Goal: Find contact information: Find contact information

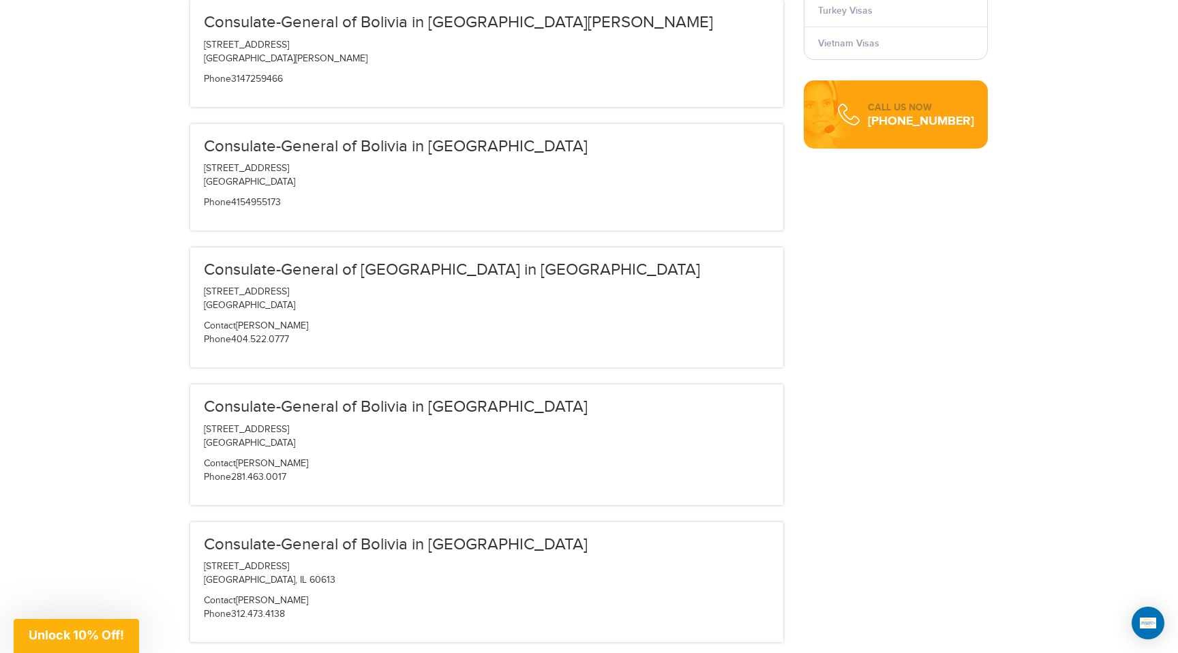
scroll to position [552, 0]
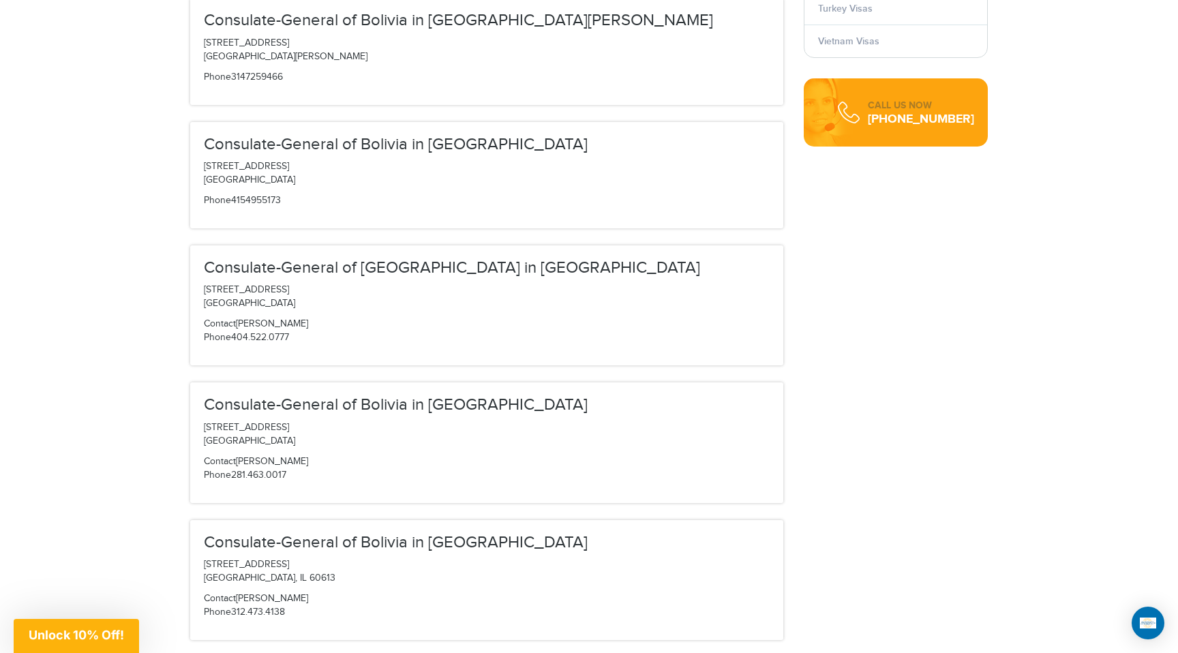
drag, startPoint x: 311, startPoint y: 340, endPoint x: 200, endPoint y: 281, distance: 125.0
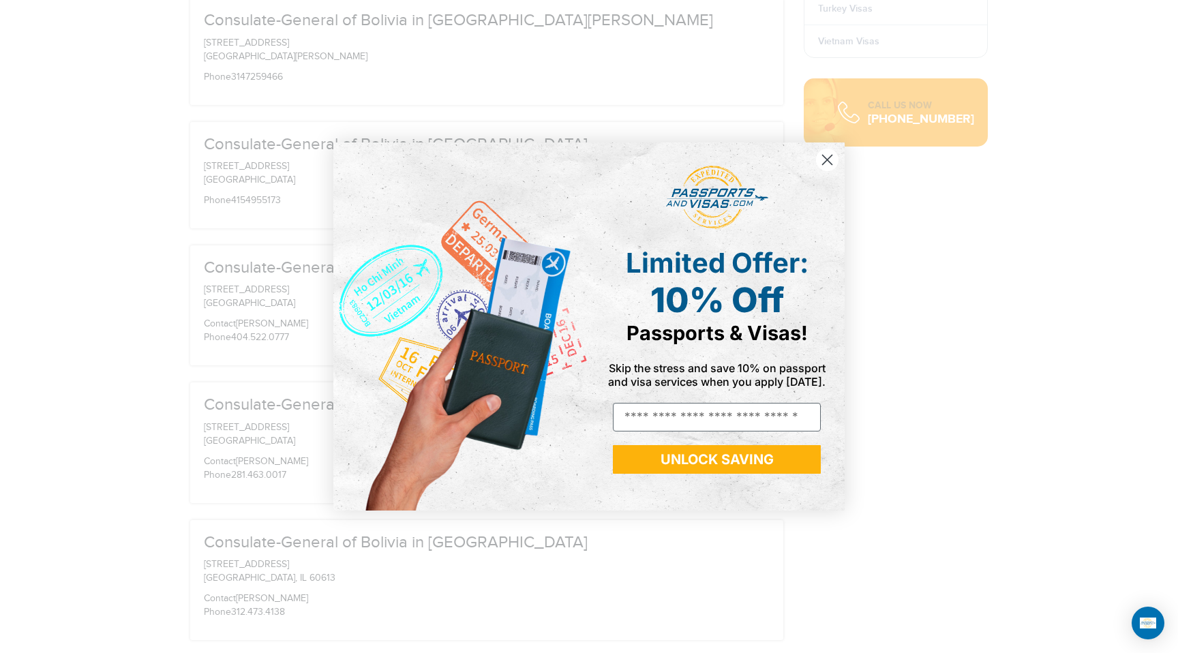
click at [828, 166] on circle "Close dialog" at bounding box center [827, 160] width 22 height 22
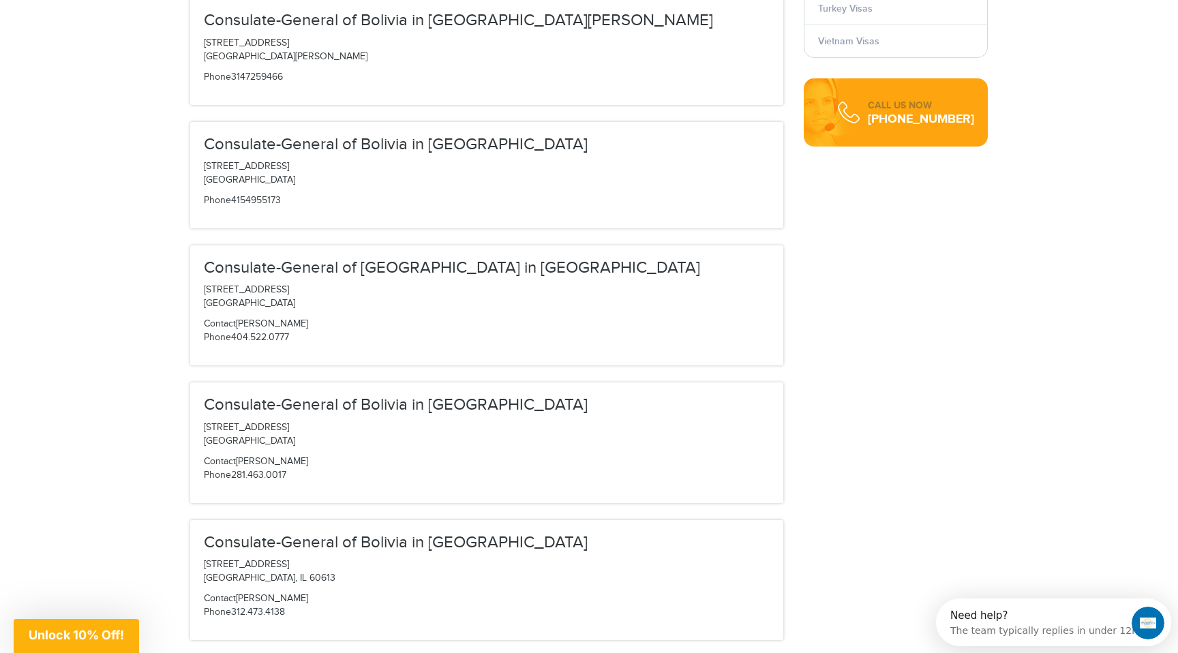
scroll to position [0, 0]
drag, startPoint x: 312, startPoint y: 329, endPoint x: 205, endPoint y: 284, distance: 116.7
click at [205, 284] on div "Consulate-General of Bolivia in [GEOGRAPHIC_DATA] [STREET_ADDRESS] Contact [PER…" at bounding box center [486, 305] width 593 height 120
click at [196, 290] on div "Consulate-General of Bolivia in [GEOGRAPHIC_DATA] [STREET_ADDRESS] Contact [PER…" at bounding box center [486, 305] width 593 height 120
drag, startPoint x: 306, startPoint y: 341, endPoint x: 198, endPoint y: 292, distance: 118.1
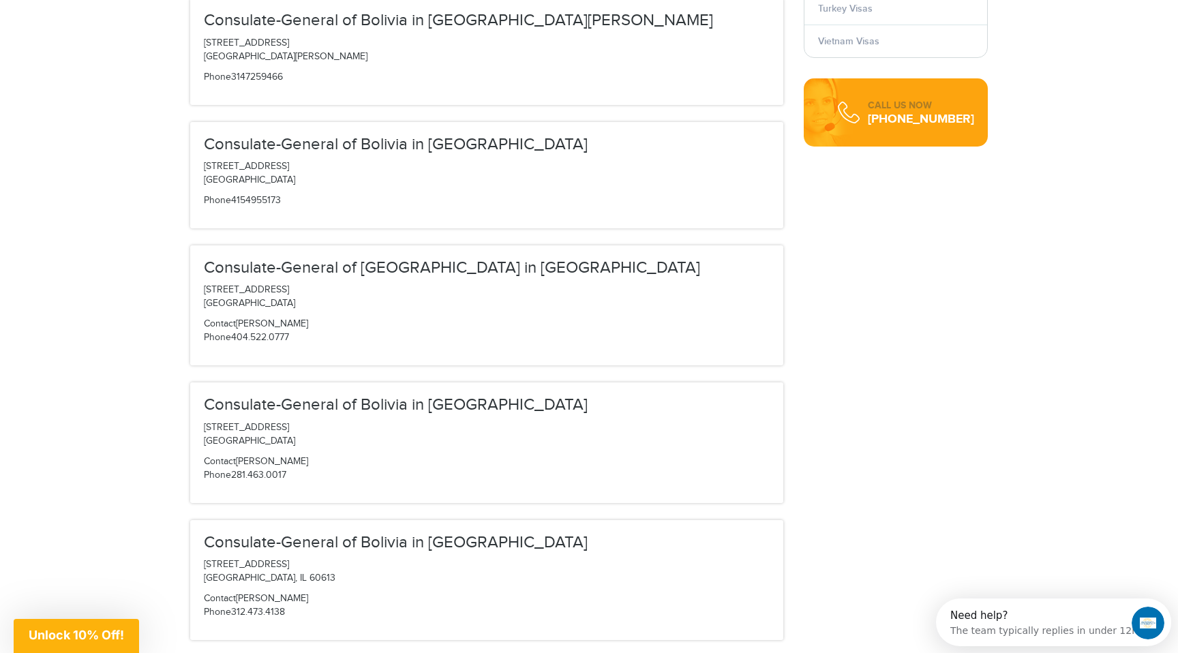
click at [198, 292] on div "Consulate-General of Bolivia in [GEOGRAPHIC_DATA] [STREET_ADDRESS] Contact [PER…" at bounding box center [486, 305] width 593 height 120
copy div "[STREET_ADDRESS] Contact [PERSON_NAME] Phone [PHONE_NUMBER]"
